Goal: Transaction & Acquisition: Purchase product/service

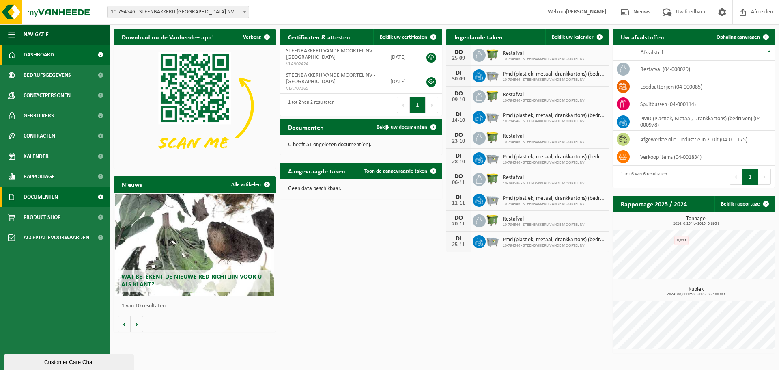
click at [38, 197] on span "Documenten" at bounding box center [41, 197] width 34 height 20
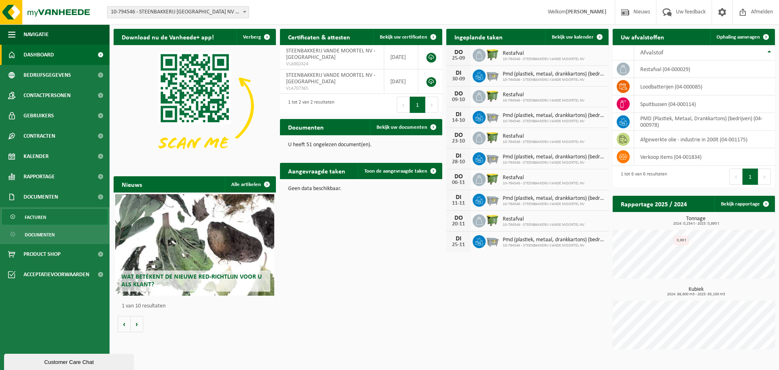
click at [40, 217] on span "Facturen" at bounding box center [36, 216] width 22 height 15
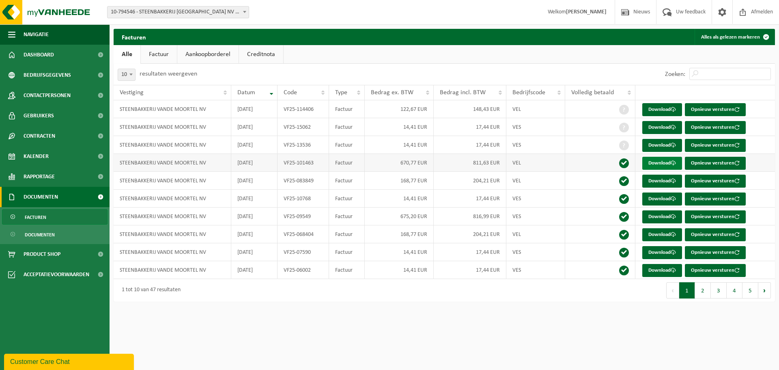
click at [666, 163] on link "Download" at bounding box center [662, 163] width 40 height 13
click at [43, 54] on span "Dashboard" at bounding box center [39, 55] width 30 height 20
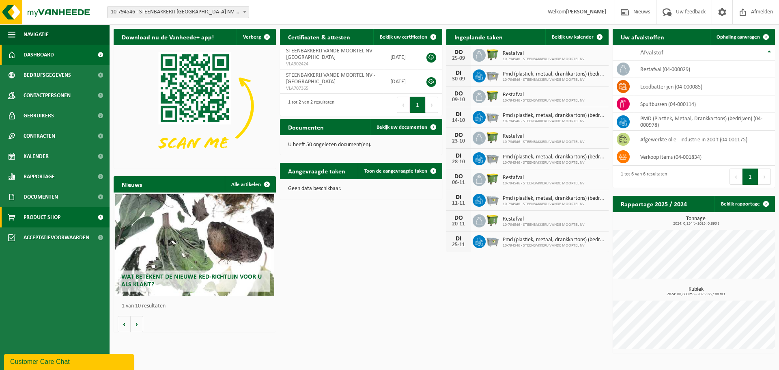
click at [47, 215] on span "Product Shop" at bounding box center [42, 217] width 37 height 20
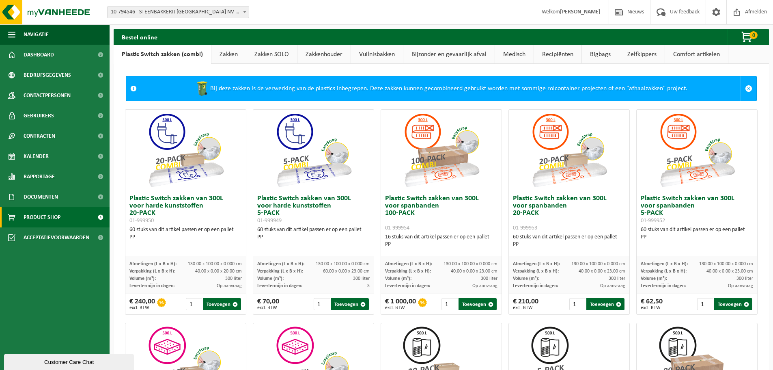
click at [228, 56] on link "Zakken" at bounding box center [228, 54] width 34 height 19
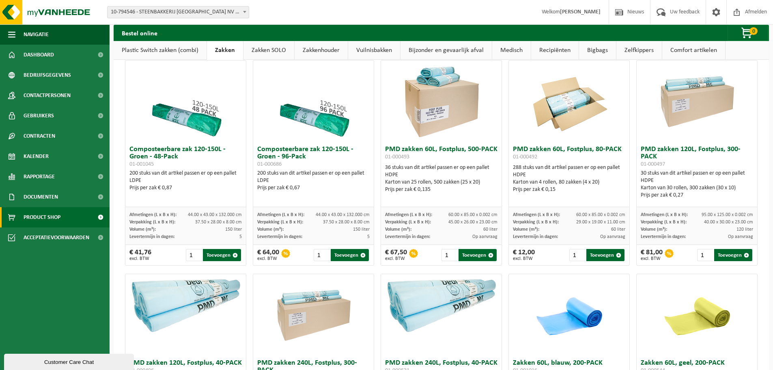
scroll to position [487, 0]
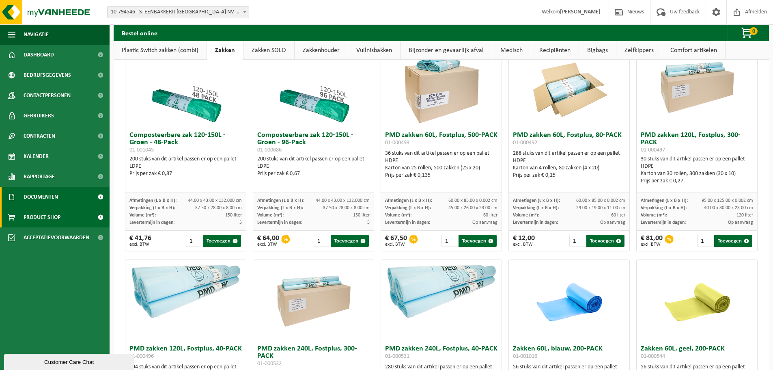
click at [37, 196] on span "Documenten" at bounding box center [41, 197] width 34 height 20
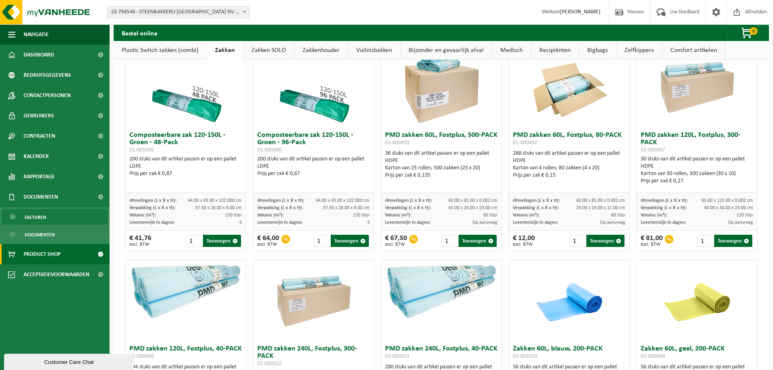
click at [40, 218] on span "Facturen" at bounding box center [36, 216] width 22 height 15
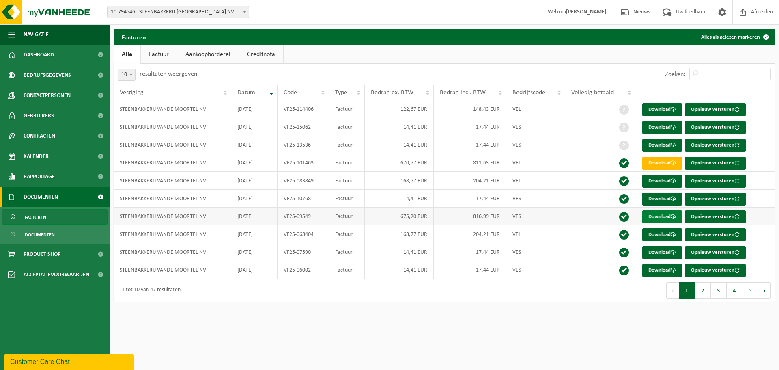
click at [664, 215] on link "Download" at bounding box center [662, 216] width 40 height 13
click at [698, 293] on button "2" at bounding box center [703, 290] width 16 height 16
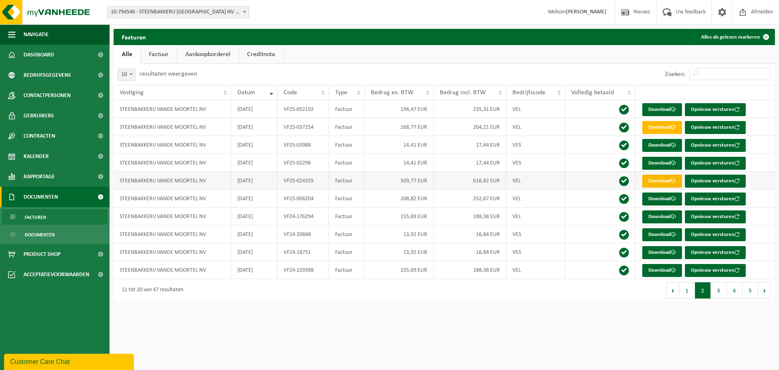
click at [664, 181] on link "Download" at bounding box center [662, 180] width 40 height 13
click at [721, 290] on button "3" at bounding box center [719, 290] width 16 height 16
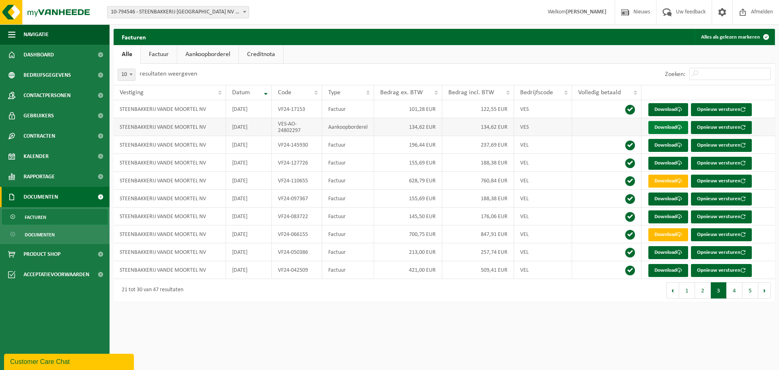
click at [673, 125] on link "Download" at bounding box center [668, 127] width 40 height 13
click at [668, 233] on link "Download" at bounding box center [668, 234] width 40 height 13
click at [665, 267] on link "Download" at bounding box center [668, 270] width 40 height 13
click at [734, 290] on button "4" at bounding box center [735, 290] width 16 height 16
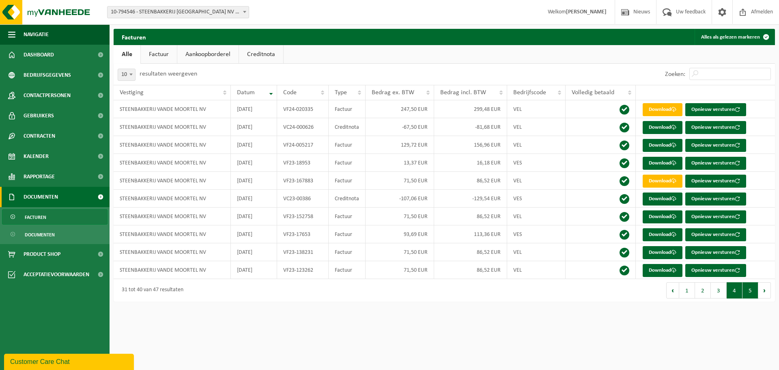
click at [744, 290] on button "5" at bounding box center [750, 290] width 16 height 16
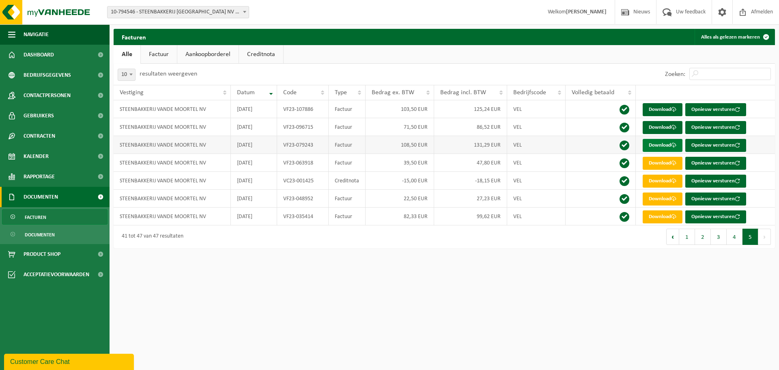
click at [661, 145] on link "Download" at bounding box center [663, 145] width 40 height 13
click at [217, 50] on link "Aankoopborderel" at bounding box center [207, 54] width 61 height 19
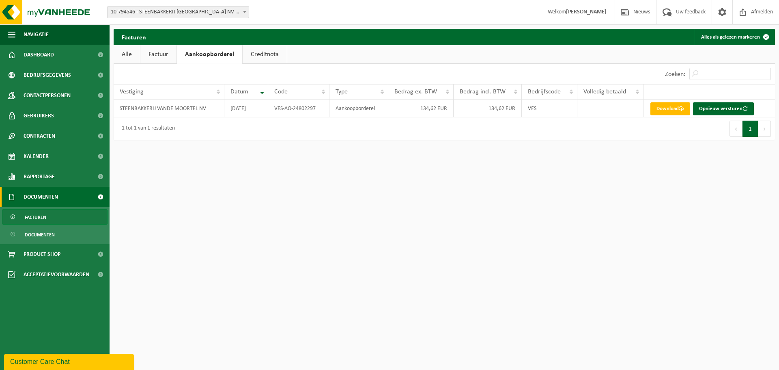
click at [163, 49] on link "Factuur" at bounding box center [158, 54] width 36 height 19
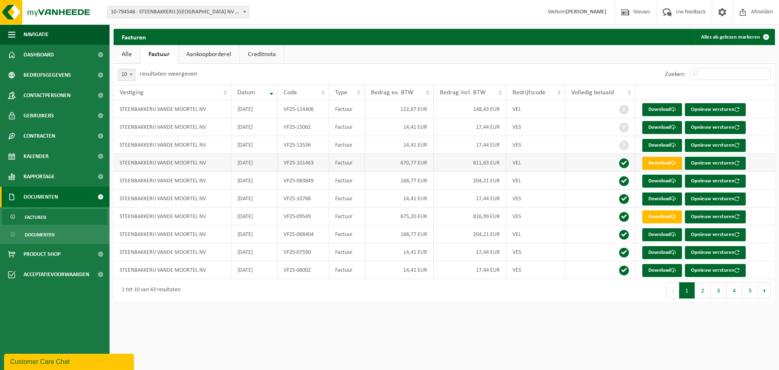
click at [664, 159] on link "Download" at bounding box center [662, 163] width 40 height 13
click at [669, 215] on link "Download" at bounding box center [662, 216] width 40 height 13
click at [704, 295] on button "2" at bounding box center [703, 290] width 16 height 16
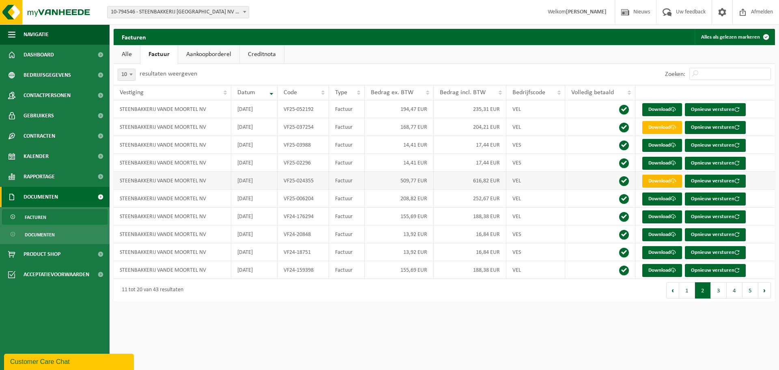
click at [661, 181] on link "Download" at bounding box center [662, 180] width 40 height 13
click at [661, 198] on link "Download" at bounding box center [662, 198] width 40 height 13
click at [717, 292] on button "3" at bounding box center [719, 290] width 16 height 16
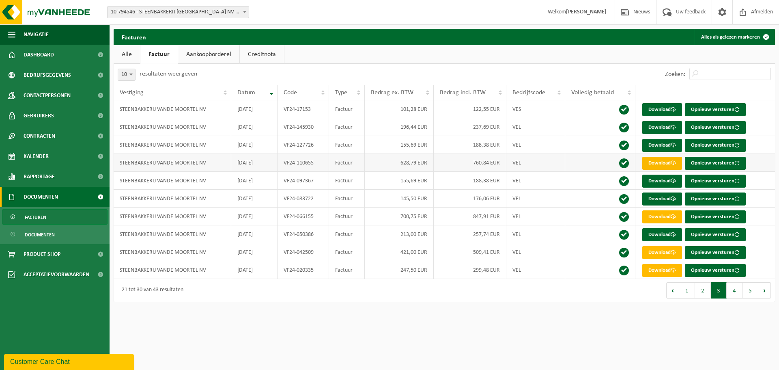
click at [667, 160] on link "Download" at bounding box center [662, 163] width 40 height 13
click at [669, 215] on link "Download" at bounding box center [662, 216] width 40 height 13
click at [664, 256] on link "Download" at bounding box center [662, 252] width 40 height 13
click at [669, 270] on link "Download" at bounding box center [662, 270] width 40 height 13
click at [731, 290] on button "4" at bounding box center [735, 290] width 16 height 16
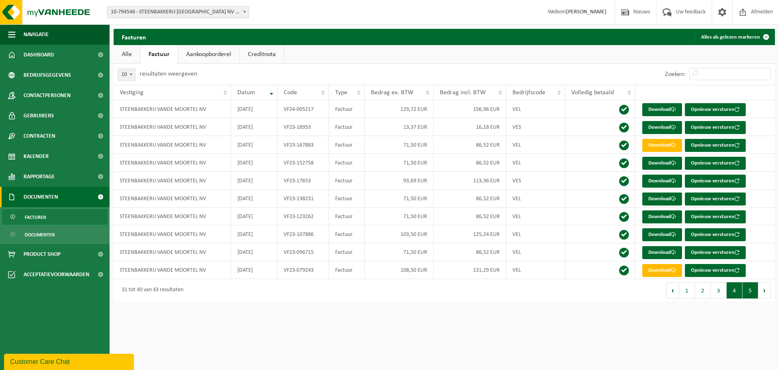
click at [746, 290] on button "5" at bounding box center [750, 290] width 16 height 16
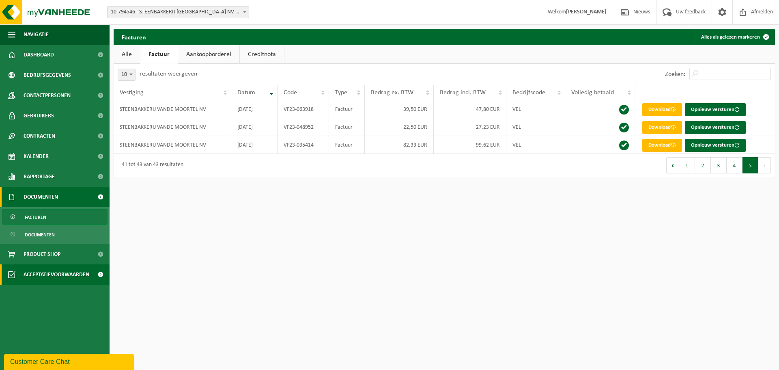
click at [44, 274] on span "Acceptatievoorwaarden" at bounding box center [57, 274] width 66 height 20
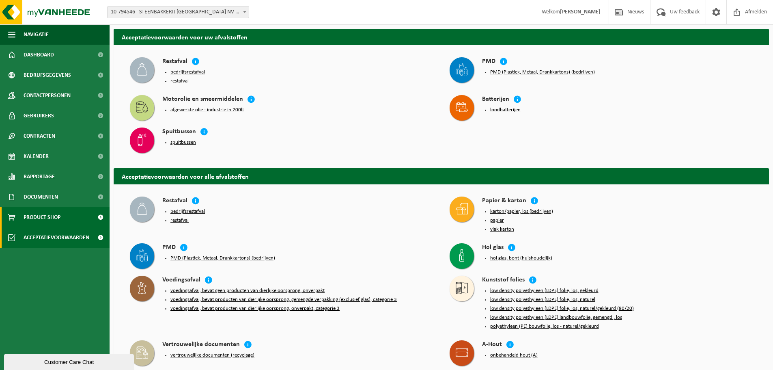
click at [31, 217] on span "Product Shop" at bounding box center [42, 217] width 37 height 20
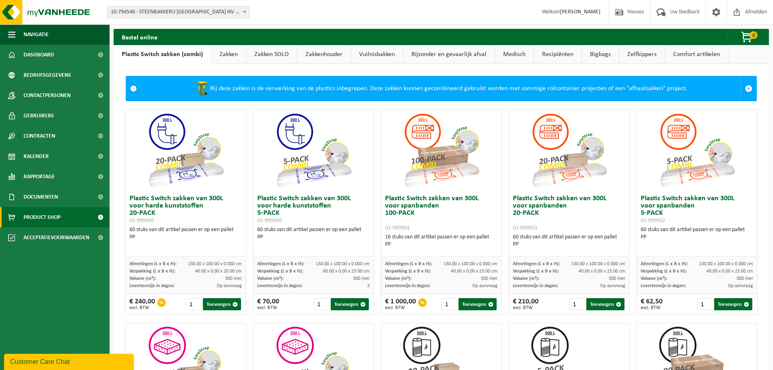
click at [219, 54] on link "Zakken" at bounding box center [228, 54] width 34 height 19
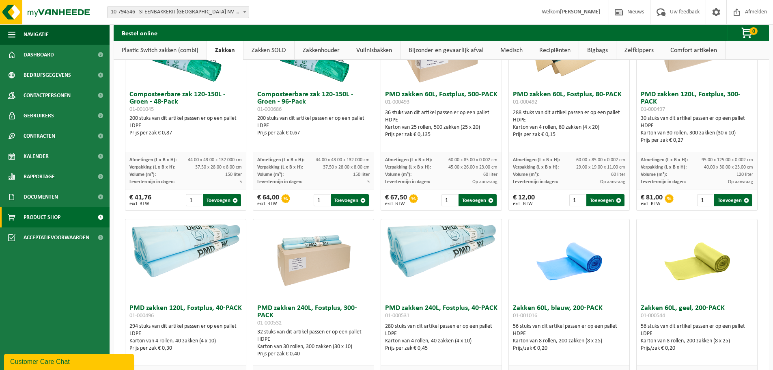
scroll to position [568, 0]
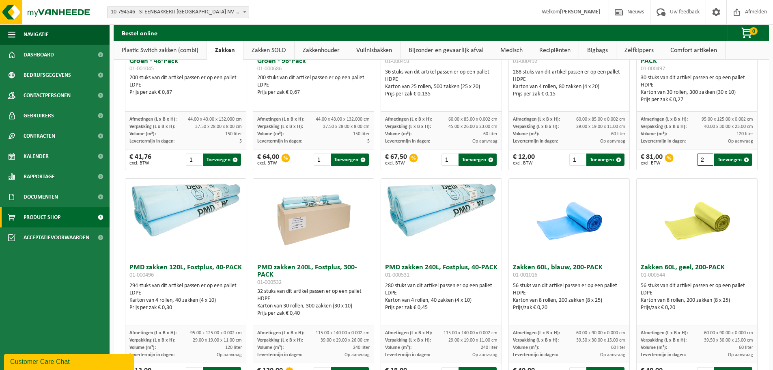
click at [703, 158] on input "2" at bounding box center [705, 159] width 17 height 12
click at [703, 158] on input "3" at bounding box center [705, 159] width 17 height 12
click at [703, 158] on input "4" at bounding box center [705, 159] width 17 height 12
click at [703, 158] on input "5" at bounding box center [705, 159] width 17 height 12
click at [703, 158] on input "6" at bounding box center [705, 159] width 17 height 12
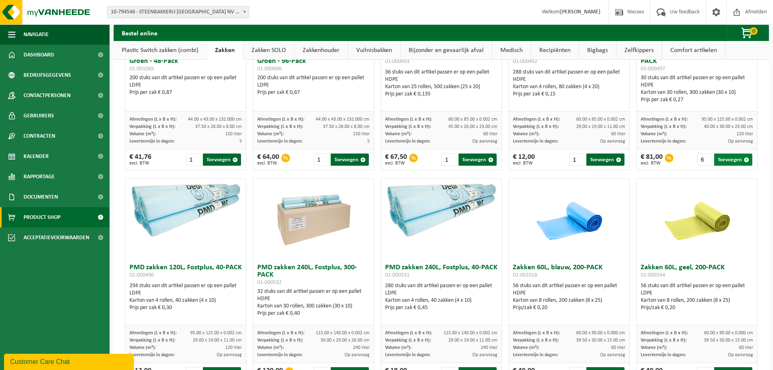
click at [744, 159] on span "button" at bounding box center [746, 159] width 5 height 5
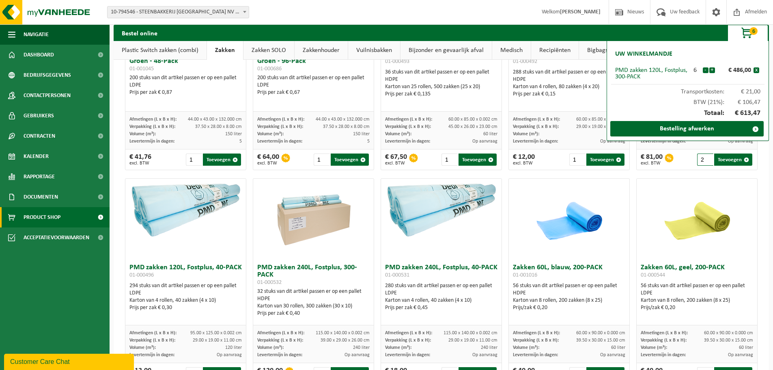
click at [703, 157] on input "2" at bounding box center [705, 159] width 17 height 12
click at [703, 157] on input "3" at bounding box center [705, 159] width 17 height 12
click at [703, 157] on input "4" at bounding box center [705, 159] width 17 height 12
click at [703, 157] on input "5" at bounding box center [705, 159] width 17 height 12
click at [703, 157] on input "6" at bounding box center [705, 159] width 17 height 12
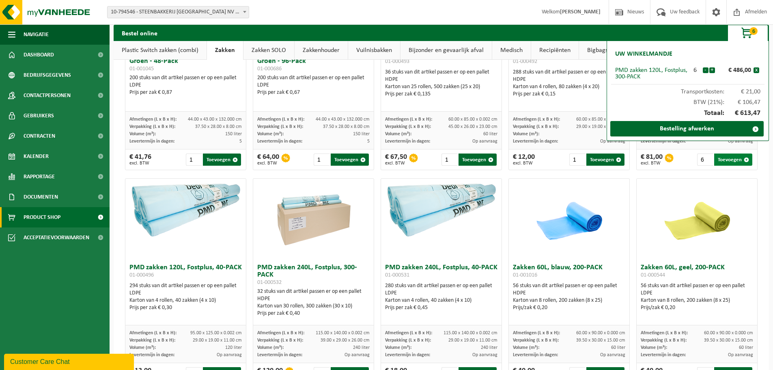
click at [728, 159] on button "Toevoegen" at bounding box center [733, 159] width 38 height 12
type input "1"
click at [706, 69] on button "-" at bounding box center [706, 70] width 6 height 6
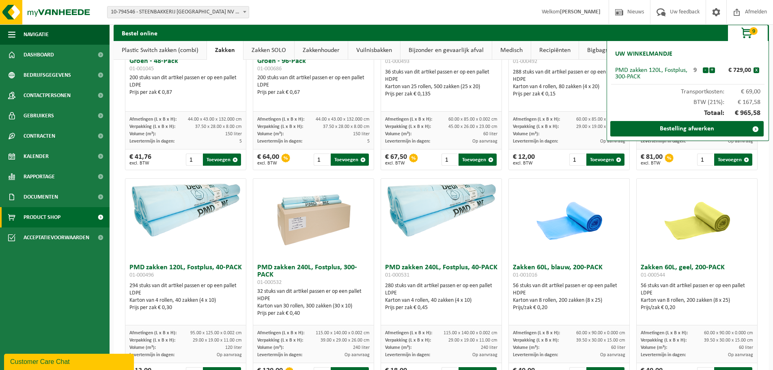
click at [706, 69] on button "-" at bounding box center [706, 70] width 6 height 6
click at [706, 128] on link "Bestelling afwerken" at bounding box center [686, 128] width 153 height 15
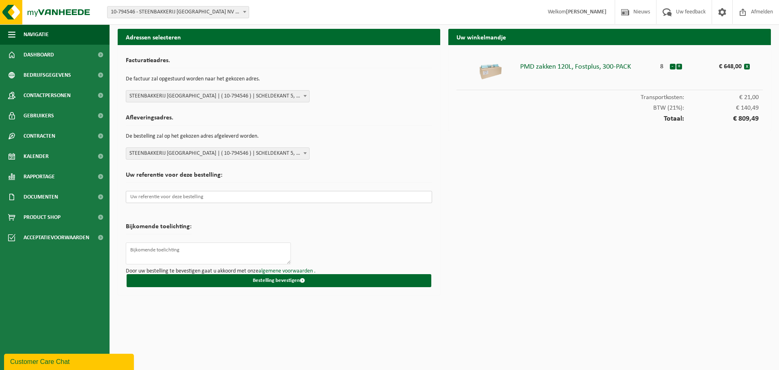
click at [168, 195] on input "text" at bounding box center [279, 197] width 306 height 12
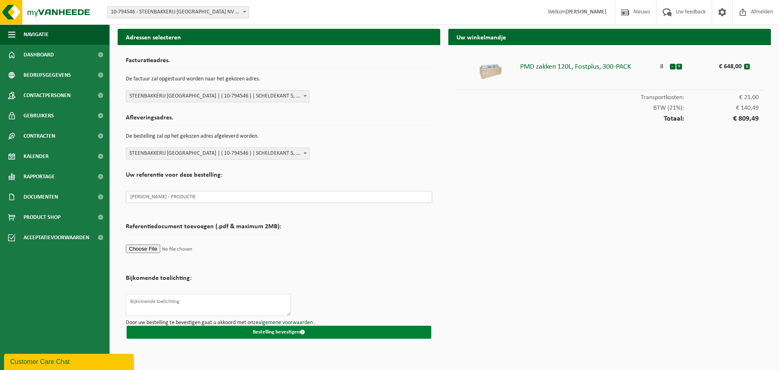
type input "[PERSON_NAME] - PRODUCTIE"
click at [284, 329] on button "Bestelling bevestigen" at bounding box center [279, 331] width 305 height 13
